Goal: Task Accomplishment & Management: Use online tool/utility

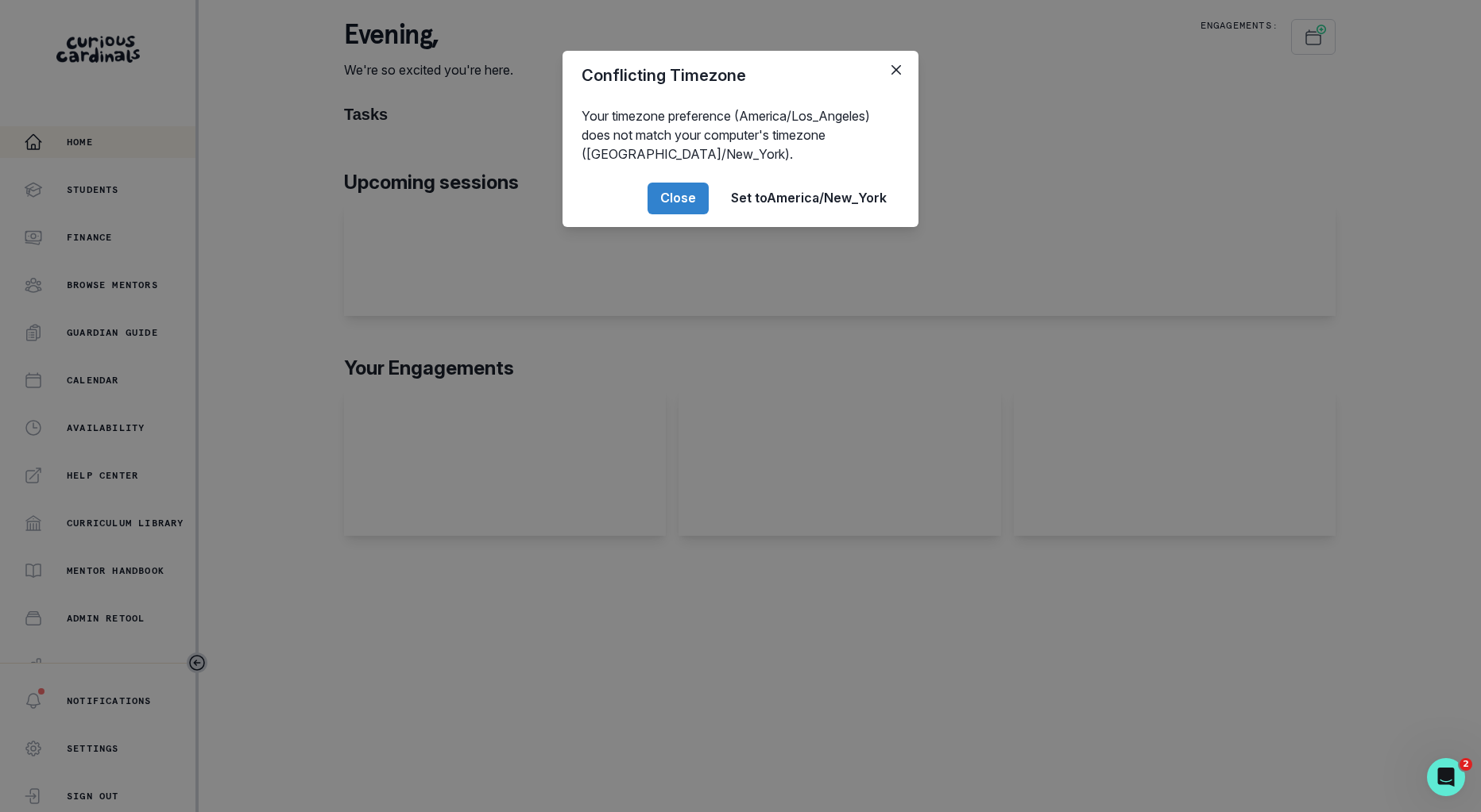
click at [177, 299] on div "Conflicting Timezone Your timezone preference (America/Los_Angeles) does not ma…" at bounding box center [740, 406] width 1481 height 812
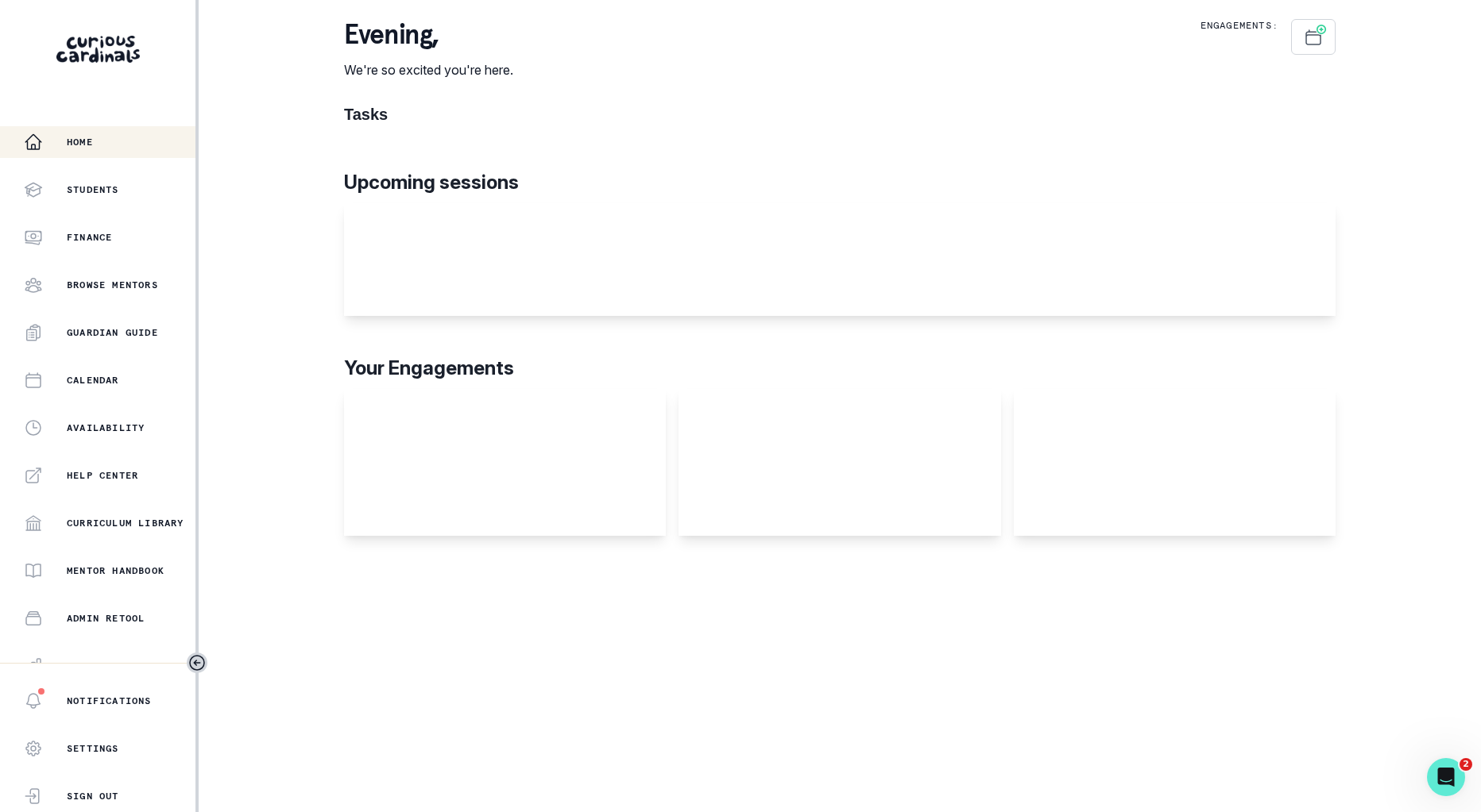
scroll to position [162, 0]
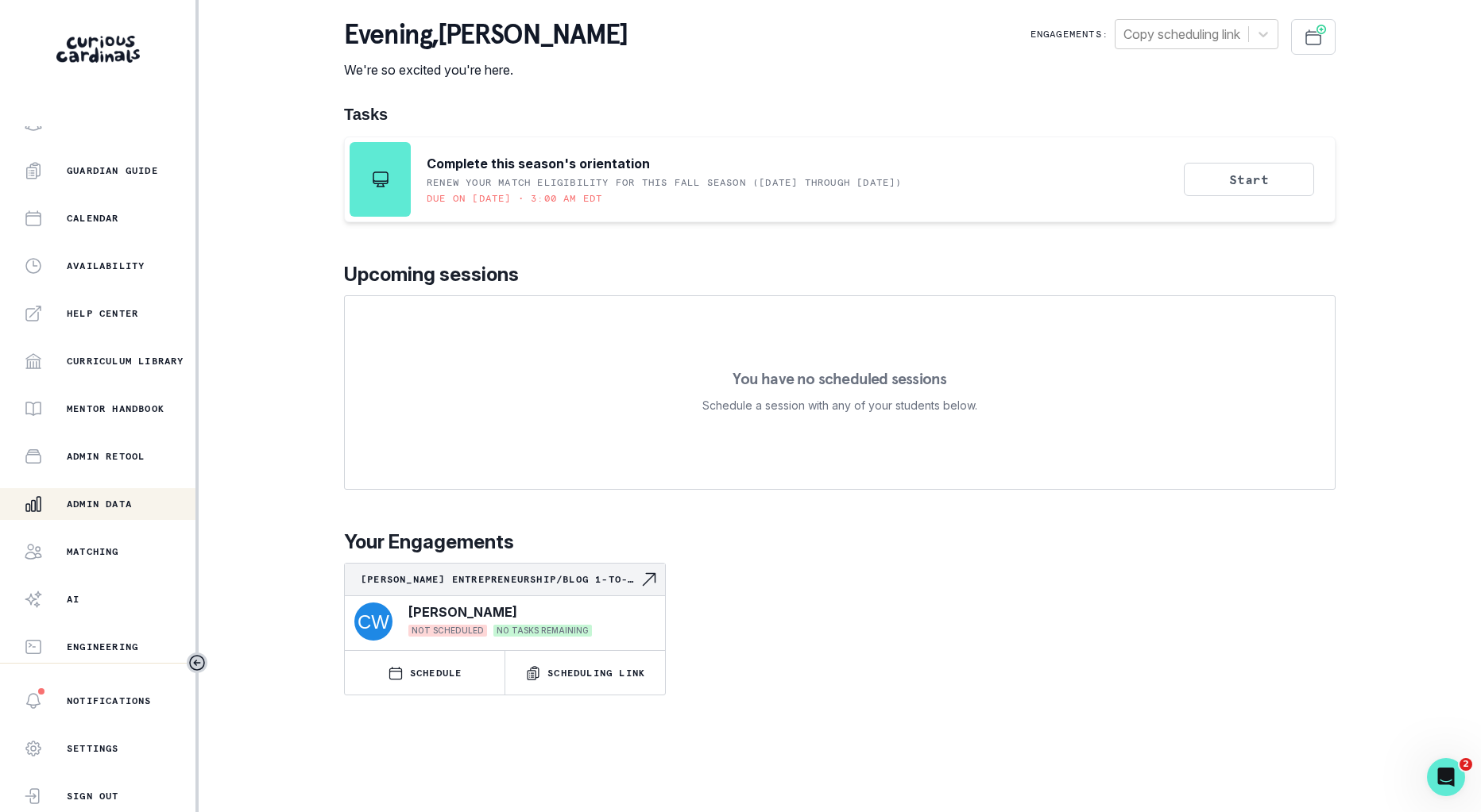
click at [142, 490] on button "Admin Data" at bounding box center [97, 503] width 196 height 32
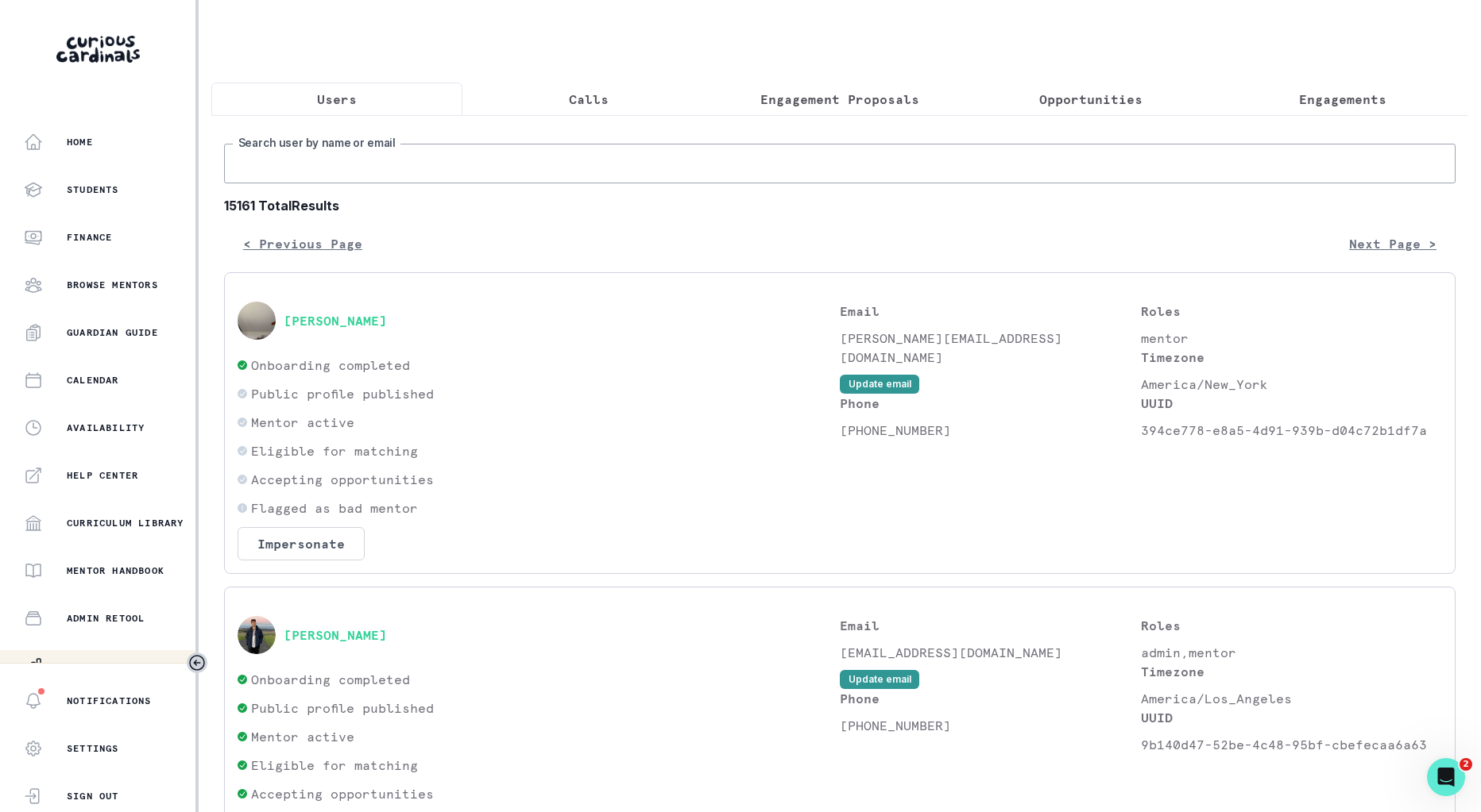
click at [466, 146] on input "Search user by name or email" at bounding box center [839, 163] width 1231 height 40
type input "[PERSON_NAME]"
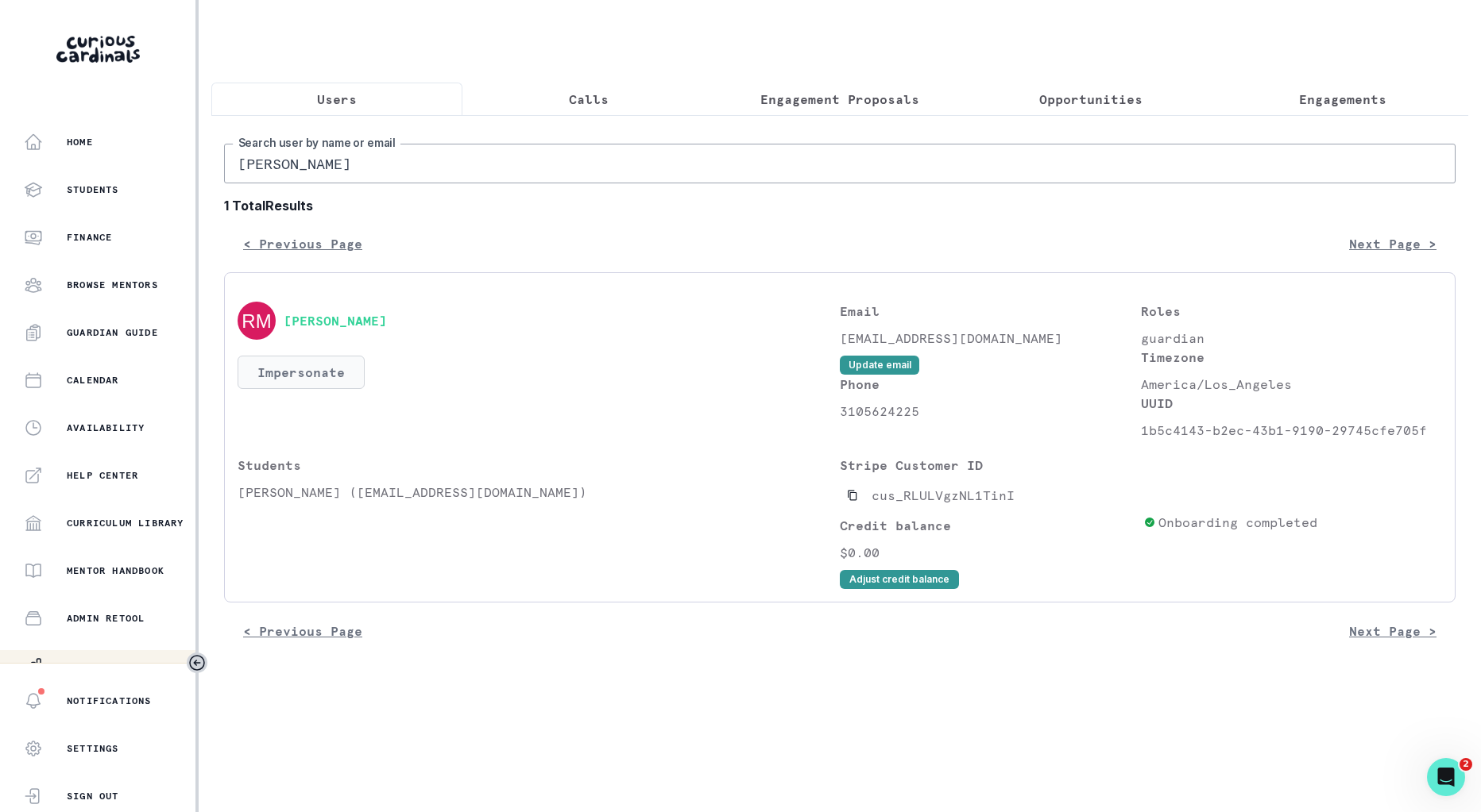
click at [328, 386] on button "Impersonate" at bounding box center [301, 372] width 127 height 34
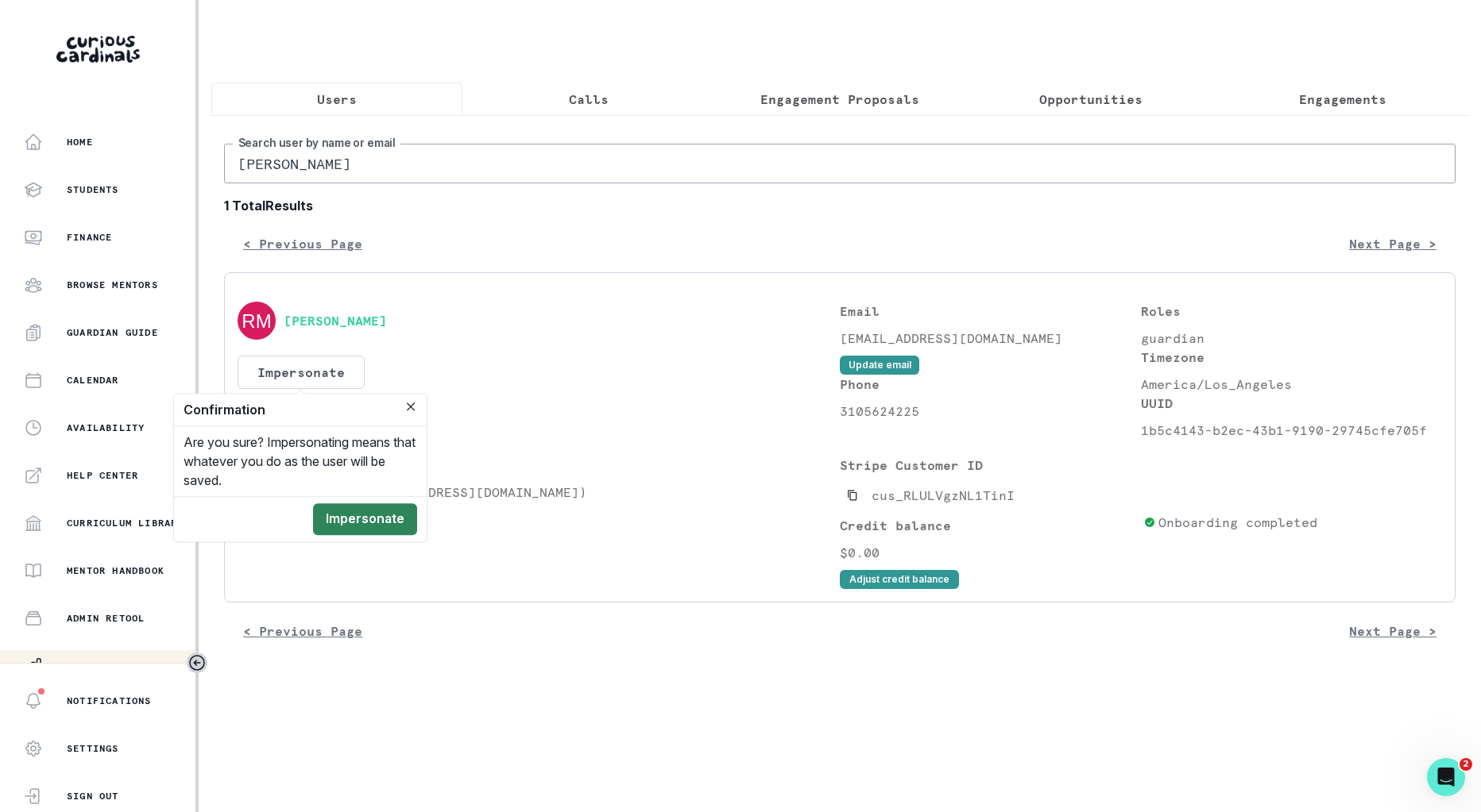
click at [363, 513] on button "Impersonate" at bounding box center [365, 519] width 104 height 32
